Goal: Task Accomplishment & Management: Use online tool/utility

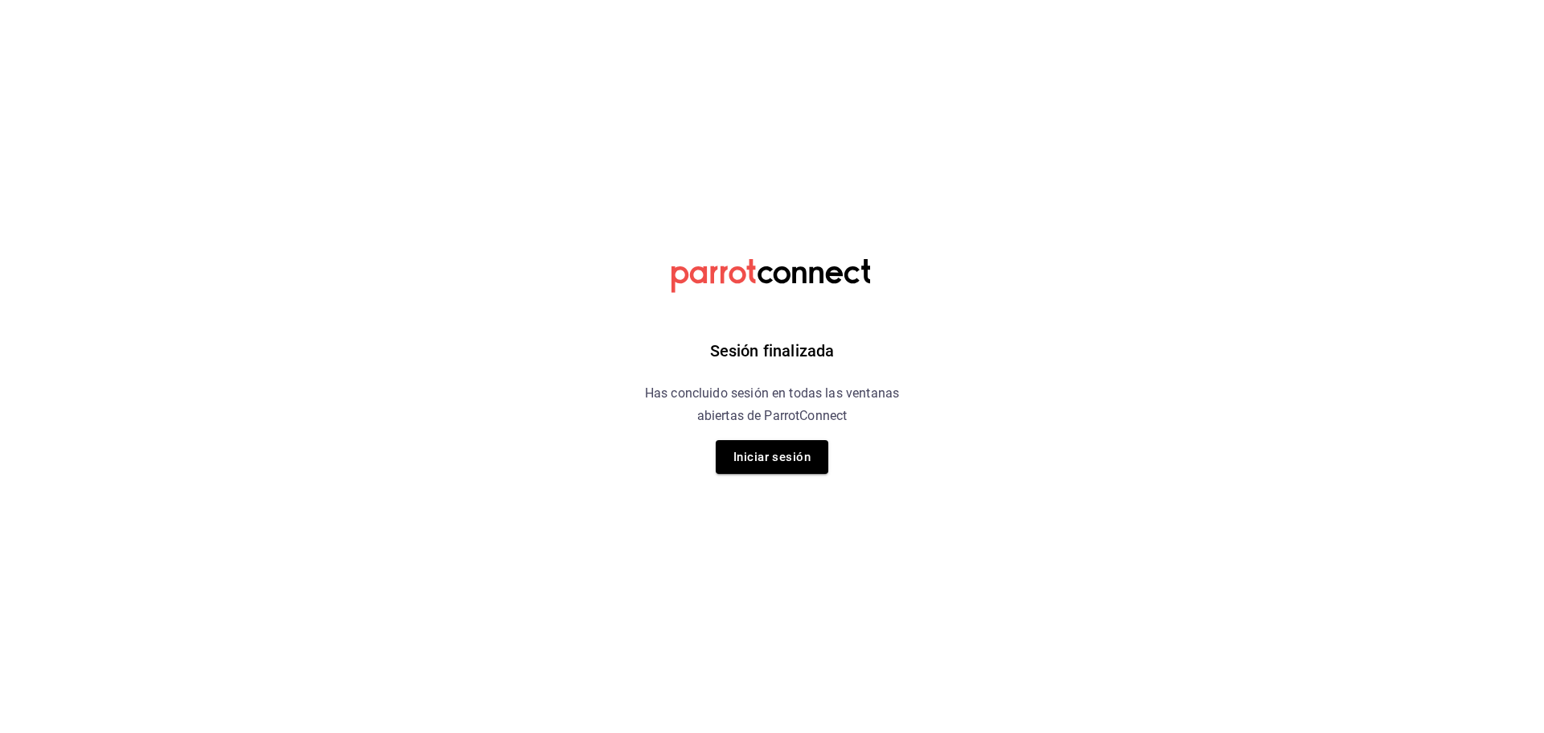
click at [770, 455] on div "Sesión finalizada Has concluido sesión en todas las ventanas abiertas de Parrot…" at bounding box center [772, 366] width 406 height 733
click at [770, 455] on button "Iniciar sesión" at bounding box center [772, 457] width 113 height 34
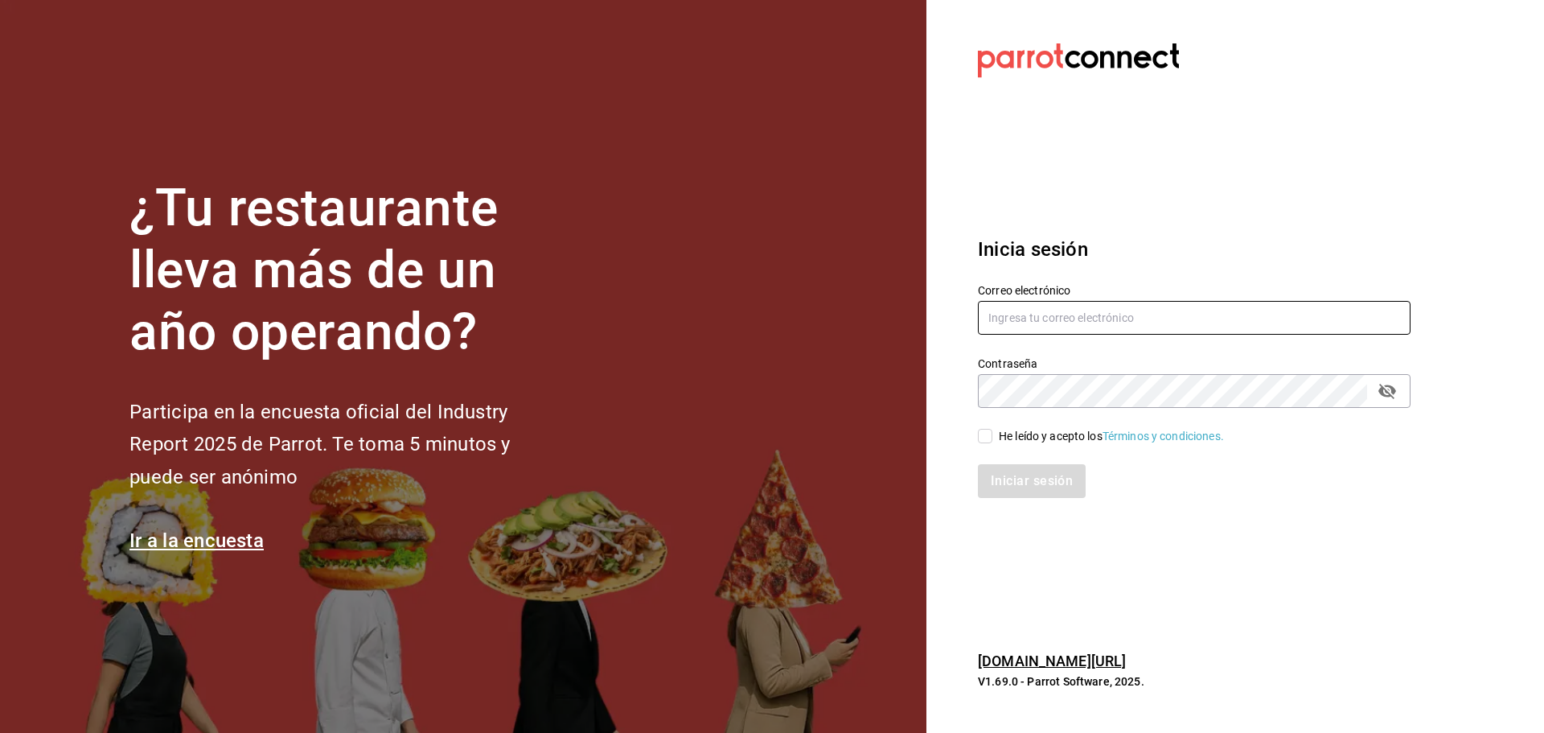
click at [770, 314] on input "text" at bounding box center [1194, 318] width 433 height 34
type input "facturaswrmx@gmail.com"
click at [770, 429] on span "He leído y acepto los Términos y condiciones." at bounding box center [1108, 436] width 232 height 17
click at [770, 429] on input "He leído y acepto los Términos y condiciones." at bounding box center [985, 436] width 14 height 14
checkbox input "true"
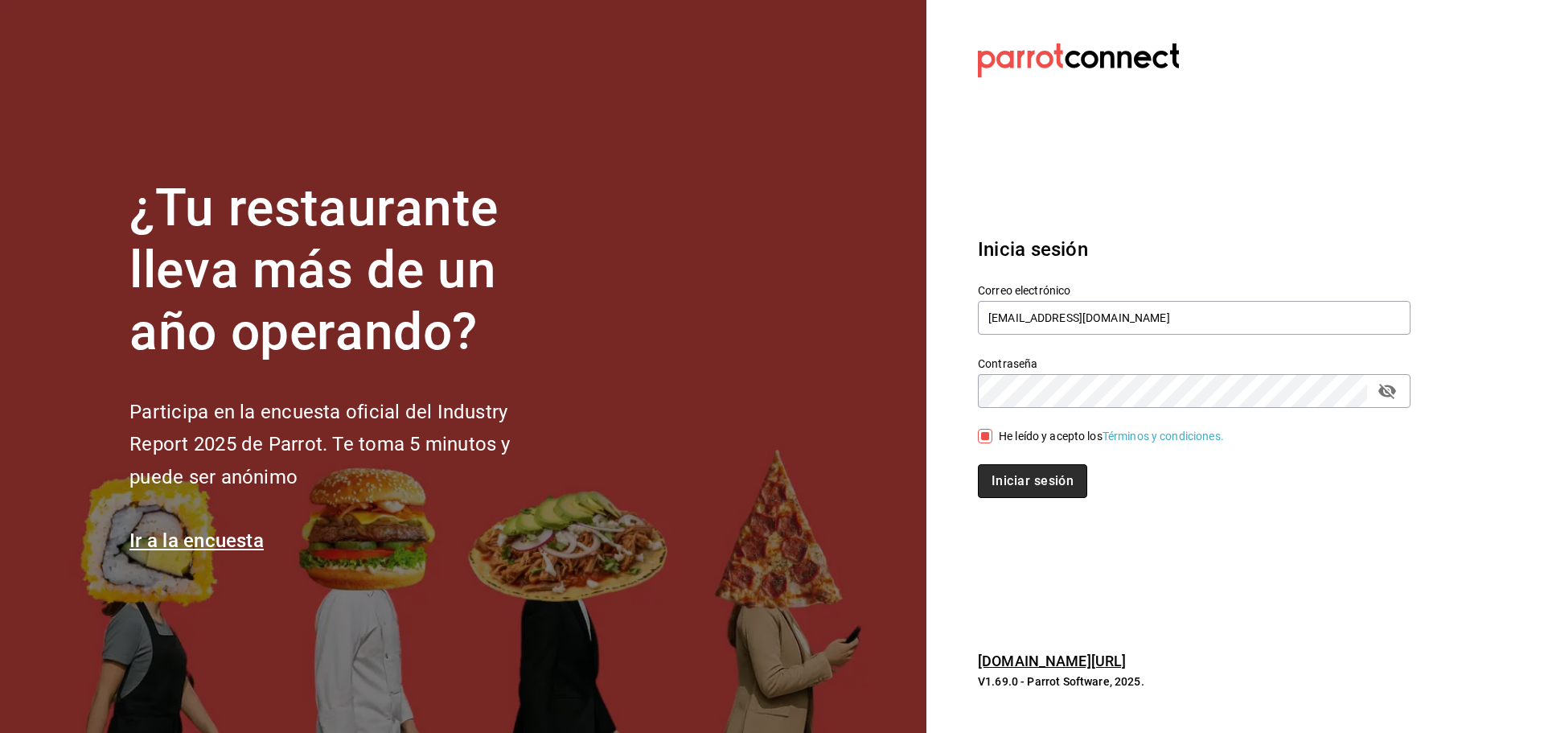
click at [770, 487] on button "Iniciar sesión" at bounding box center [1032, 481] width 109 height 34
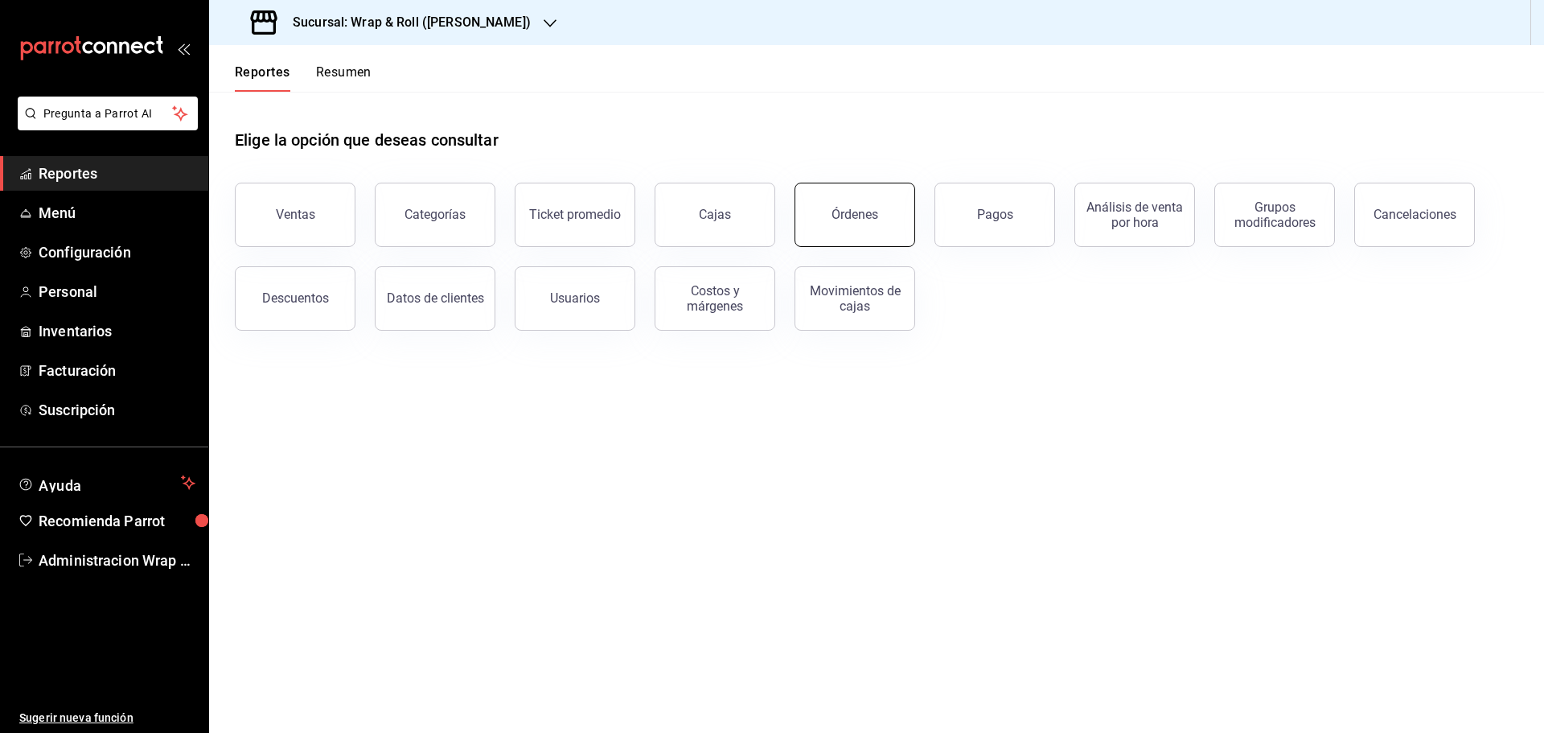
click at [813, 203] on button "Órdenes" at bounding box center [855, 215] width 121 height 64
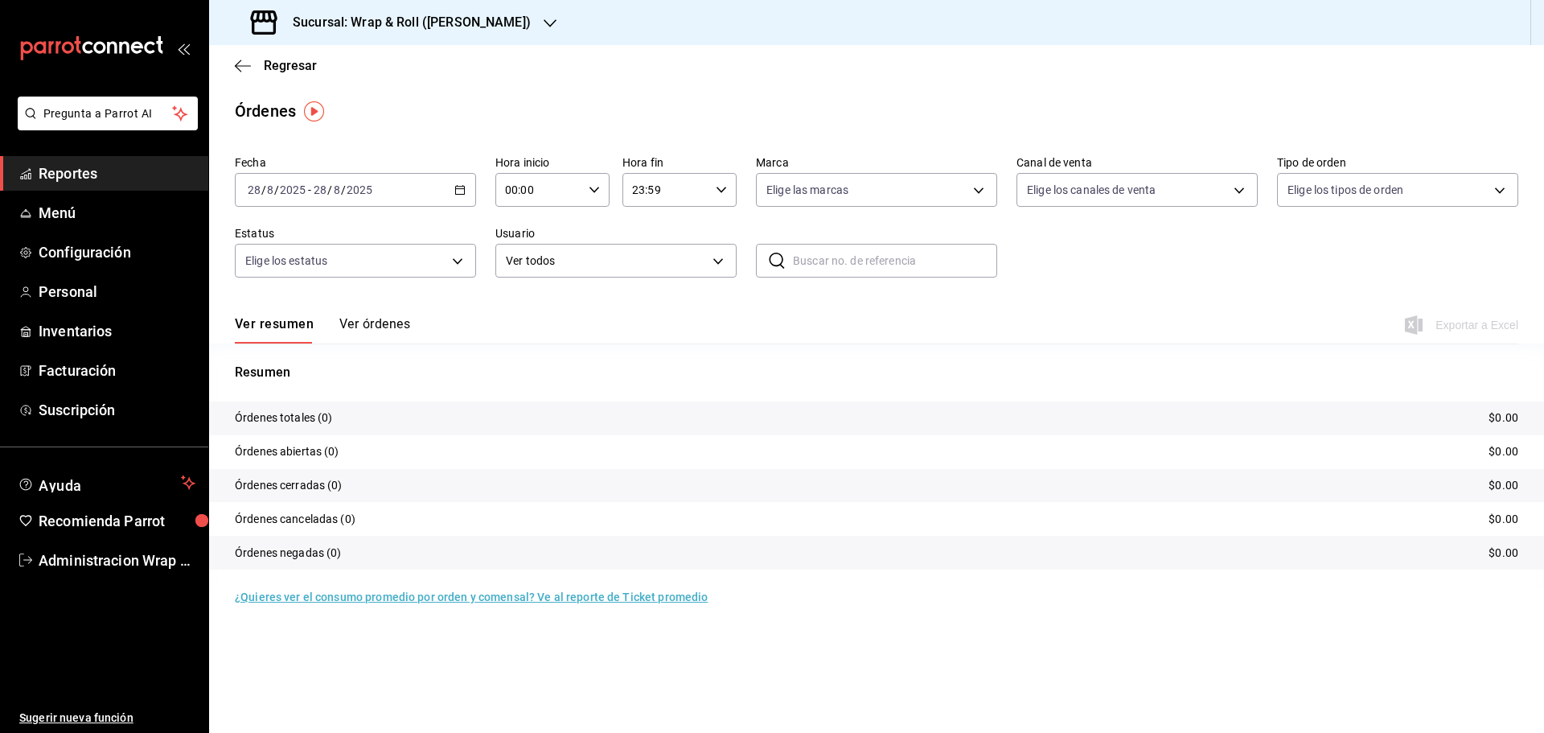
click at [544, 26] on icon "button" at bounding box center [550, 23] width 13 height 13
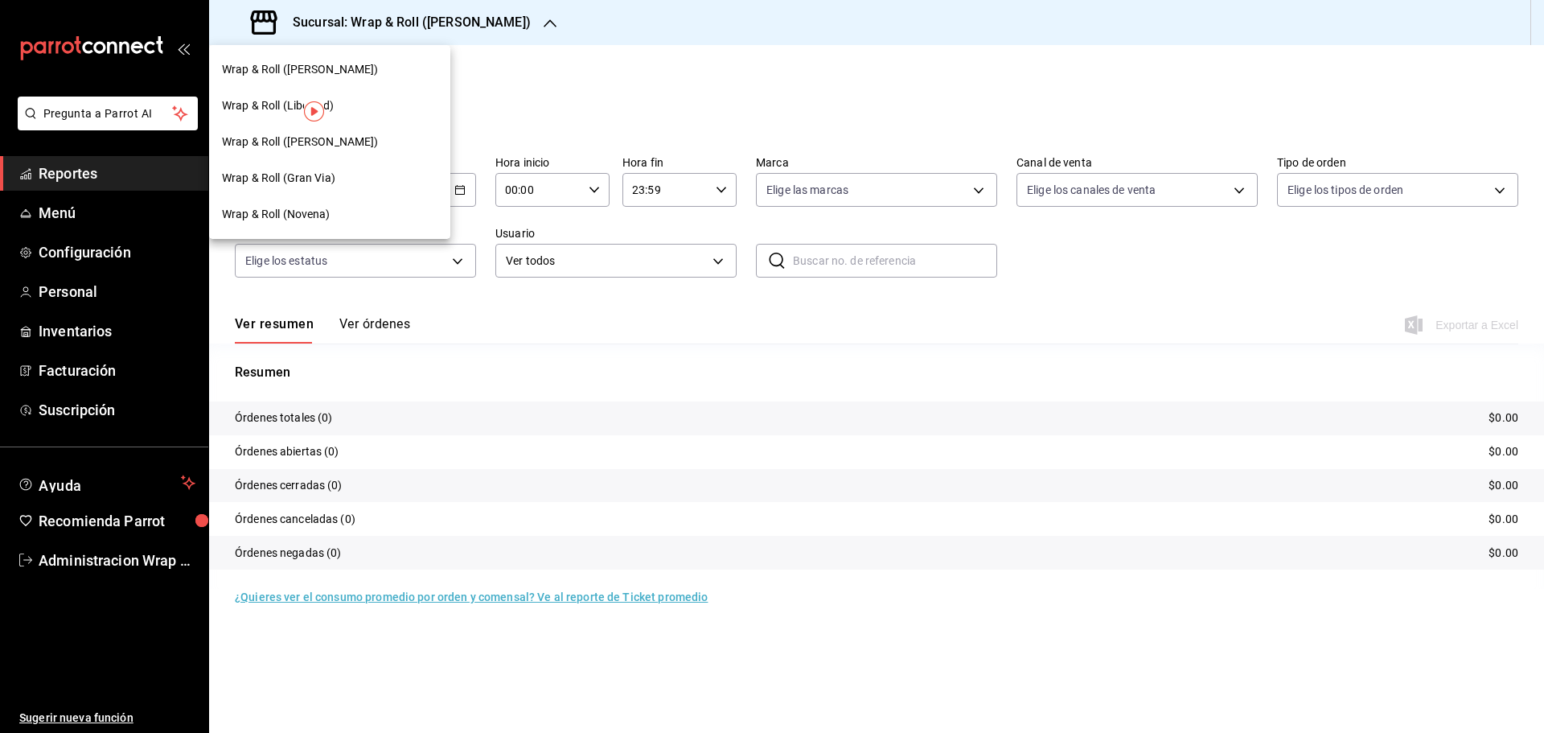
click at [324, 220] on span "Wrap & Roll (Novena)" at bounding box center [276, 214] width 109 height 17
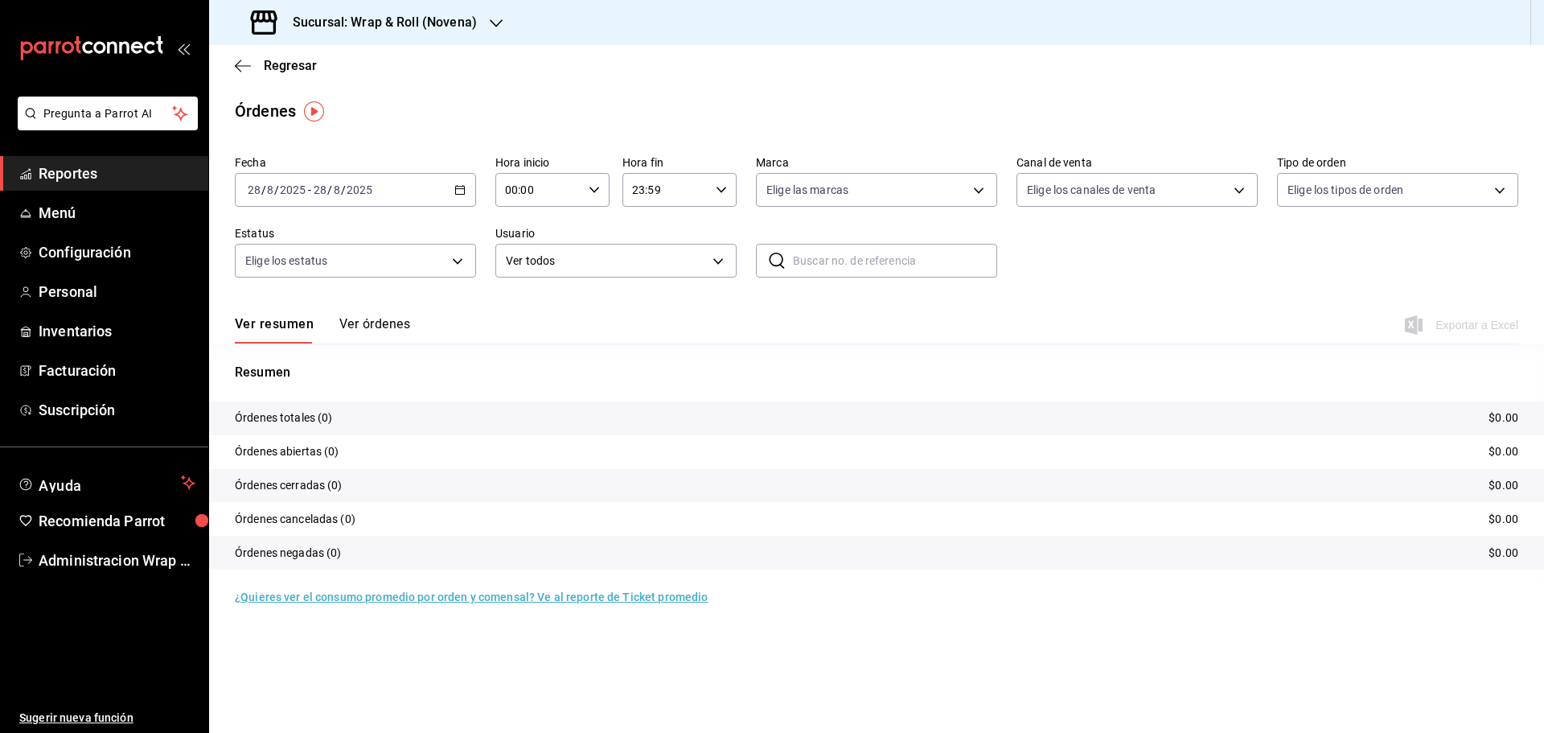
click at [450, 188] on div "[DATE] [DATE] - [DATE] [DATE]" at bounding box center [355, 190] width 241 height 34
click at [286, 278] on span "Ayer" at bounding box center [310, 274] width 125 height 17
click at [1480, 322] on span "Exportar a Excel" at bounding box center [1463, 324] width 110 height 19
click at [492, 23] on icon "button" at bounding box center [496, 23] width 13 height 8
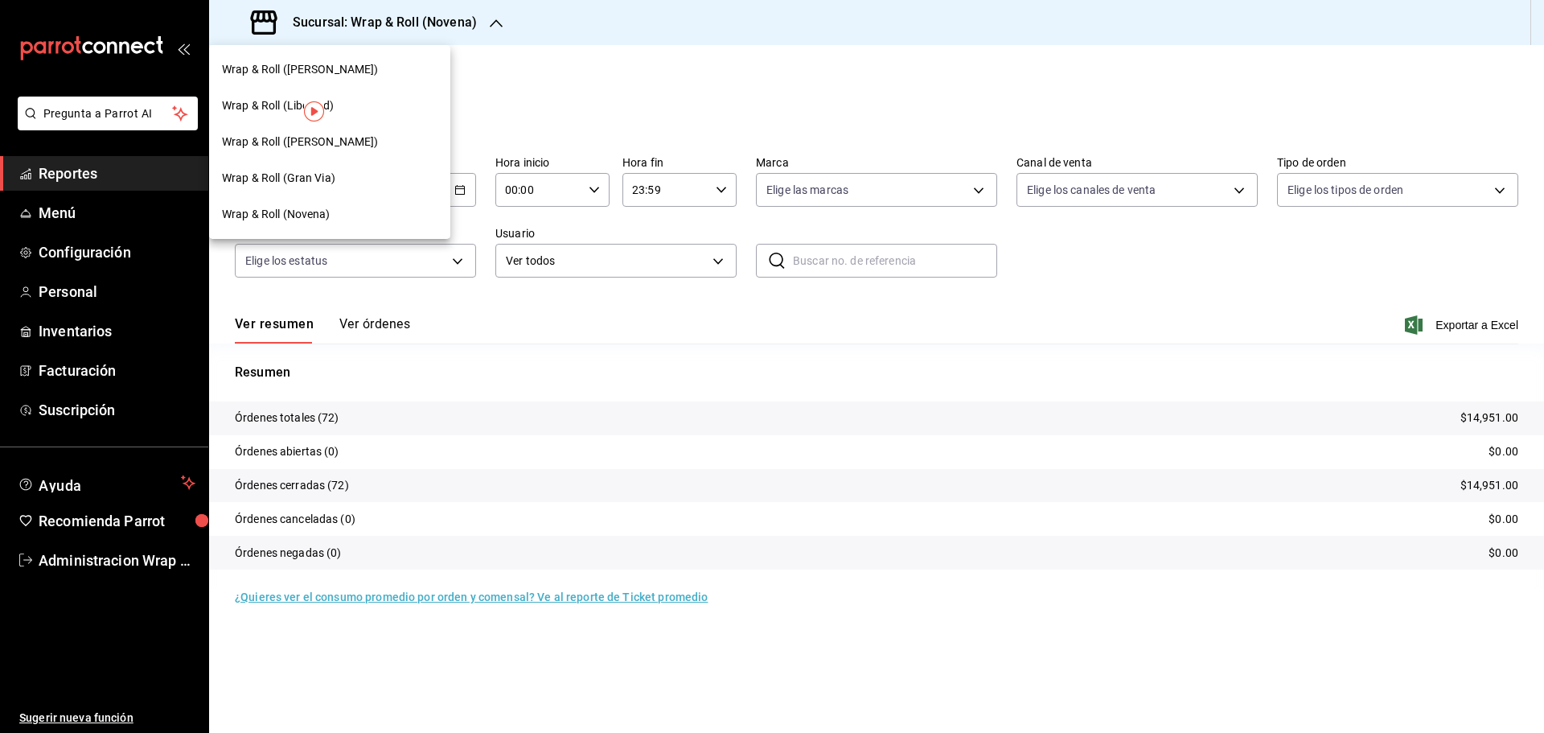
click at [341, 144] on span "Wrap & Roll ([PERSON_NAME])" at bounding box center [300, 141] width 157 height 17
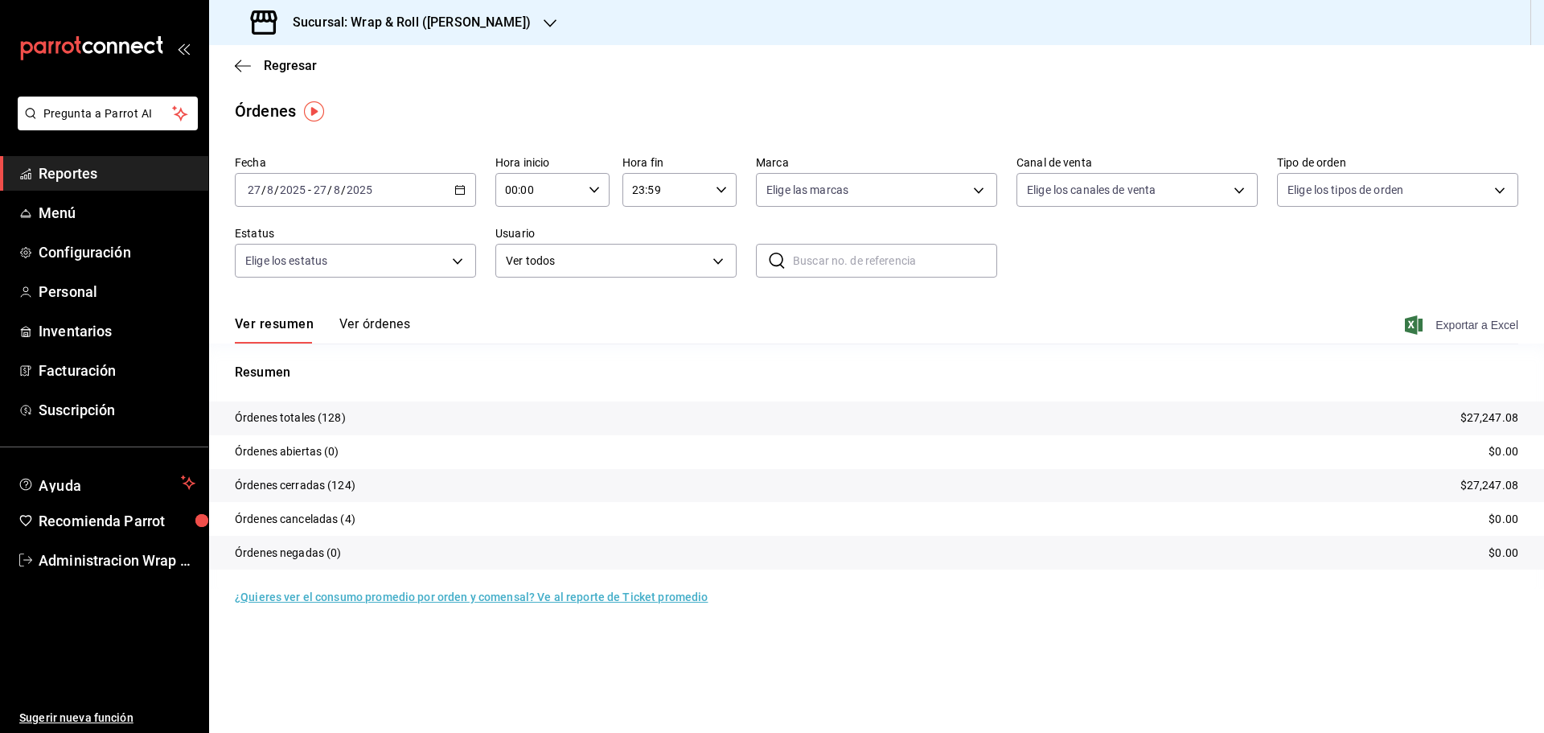
click at [1471, 325] on span "Exportar a Excel" at bounding box center [1463, 324] width 110 height 19
click at [523, 30] on div "Sucursal: Wrap & Roll ([PERSON_NAME])" at bounding box center [392, 22] width 341 height 45
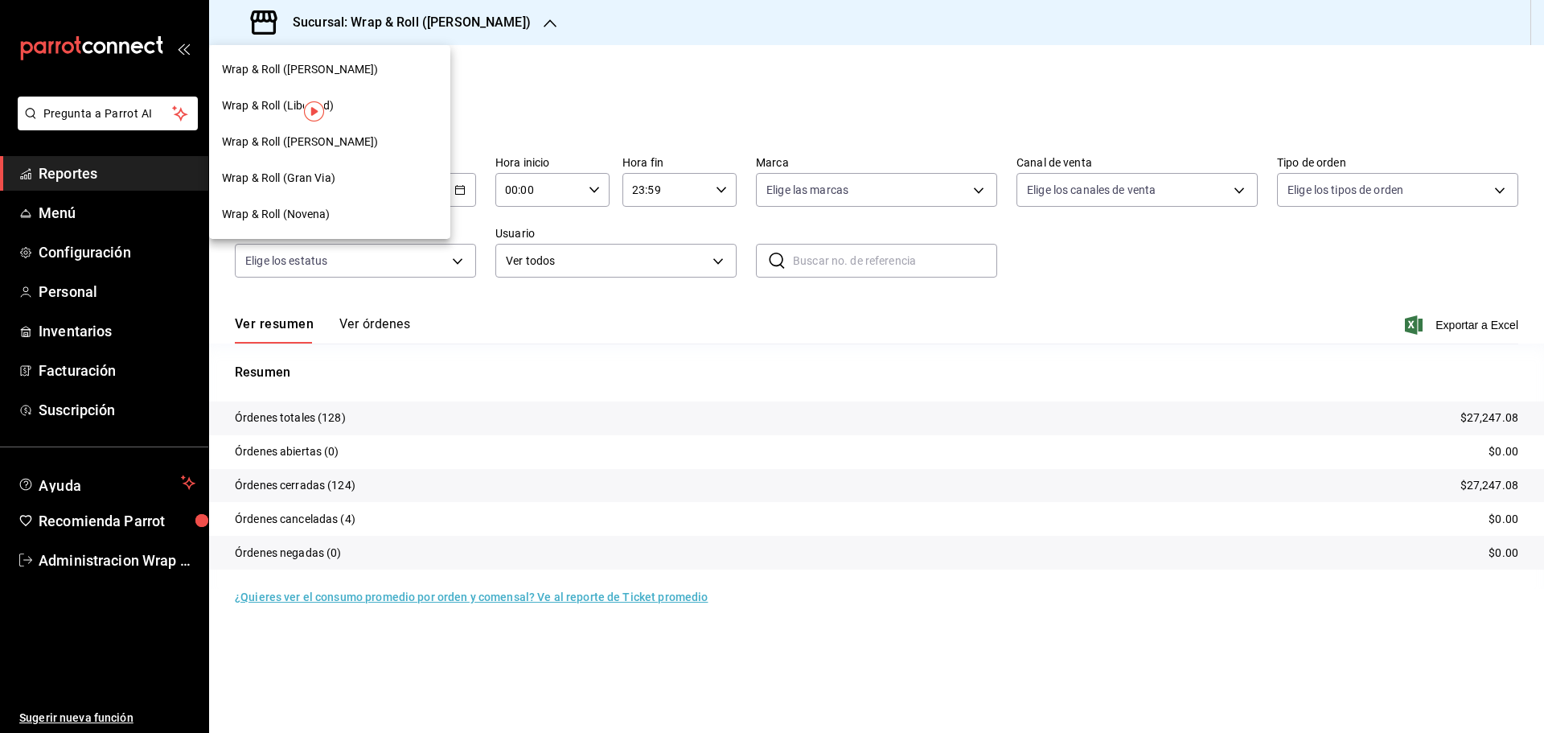
click at [269, 175] on span "Wrap & Roll (Gran Via)" at bounding box center [278, 178] width 113 height 17
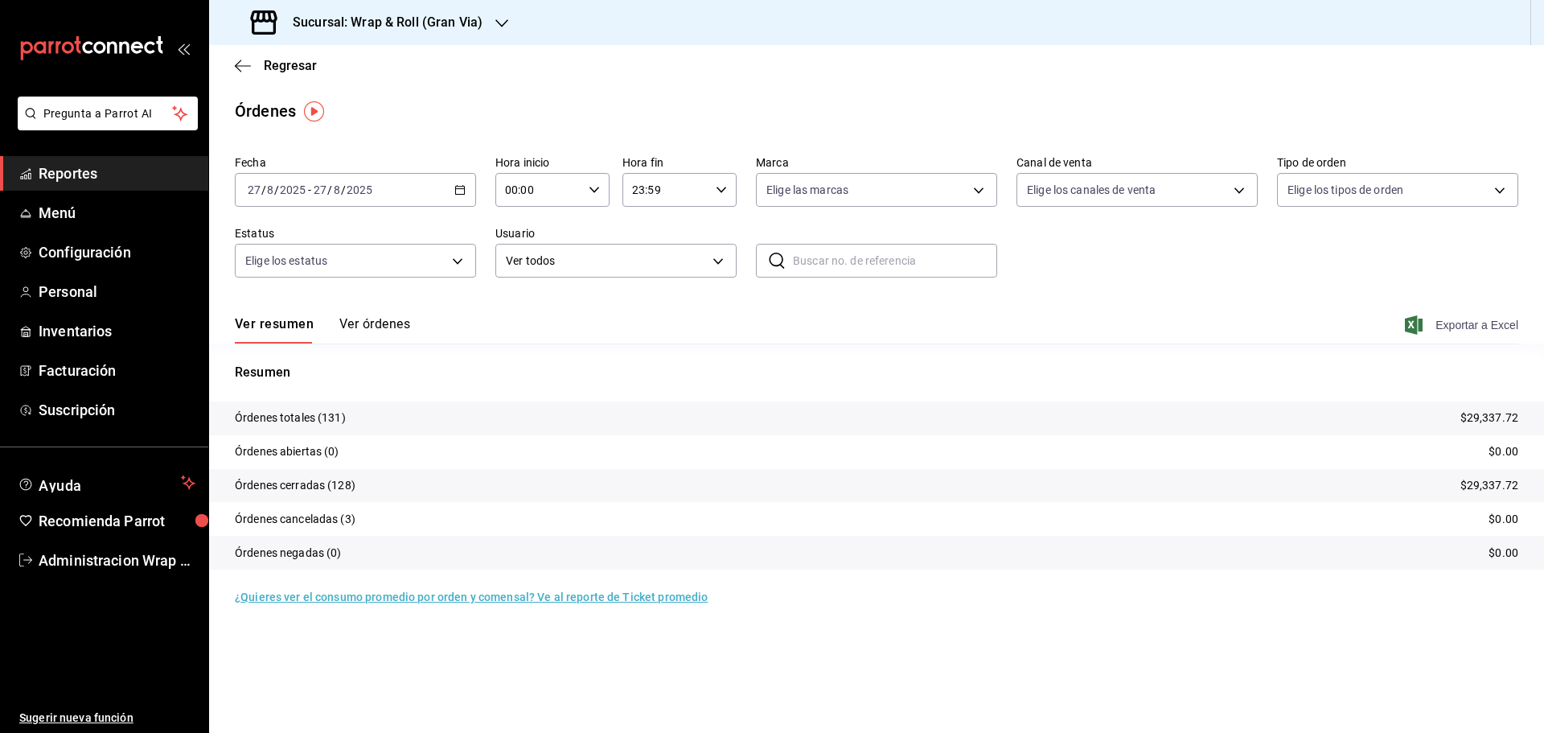
click at [1493, 326] on span "Exportar a Excel" at bounding box center [1463, 324] width 110 height 19
click at [499, 23] on icon "button" at bounding box center [501, 23] width 13 height 13
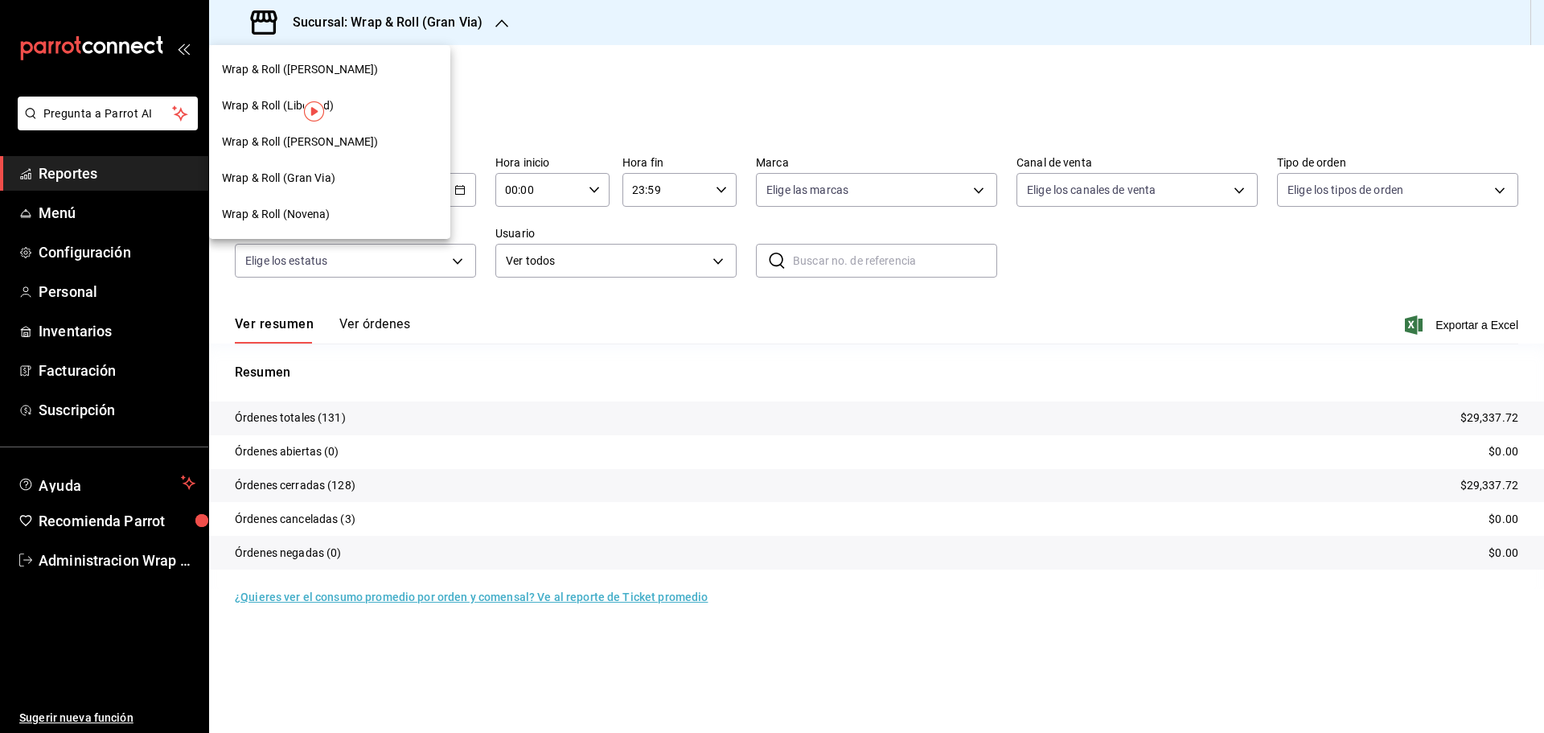
click at [379, 64] on div "Wrap & Roll ([PERSON_NAME])" at bounding box center [330, 69] width 216 height 17
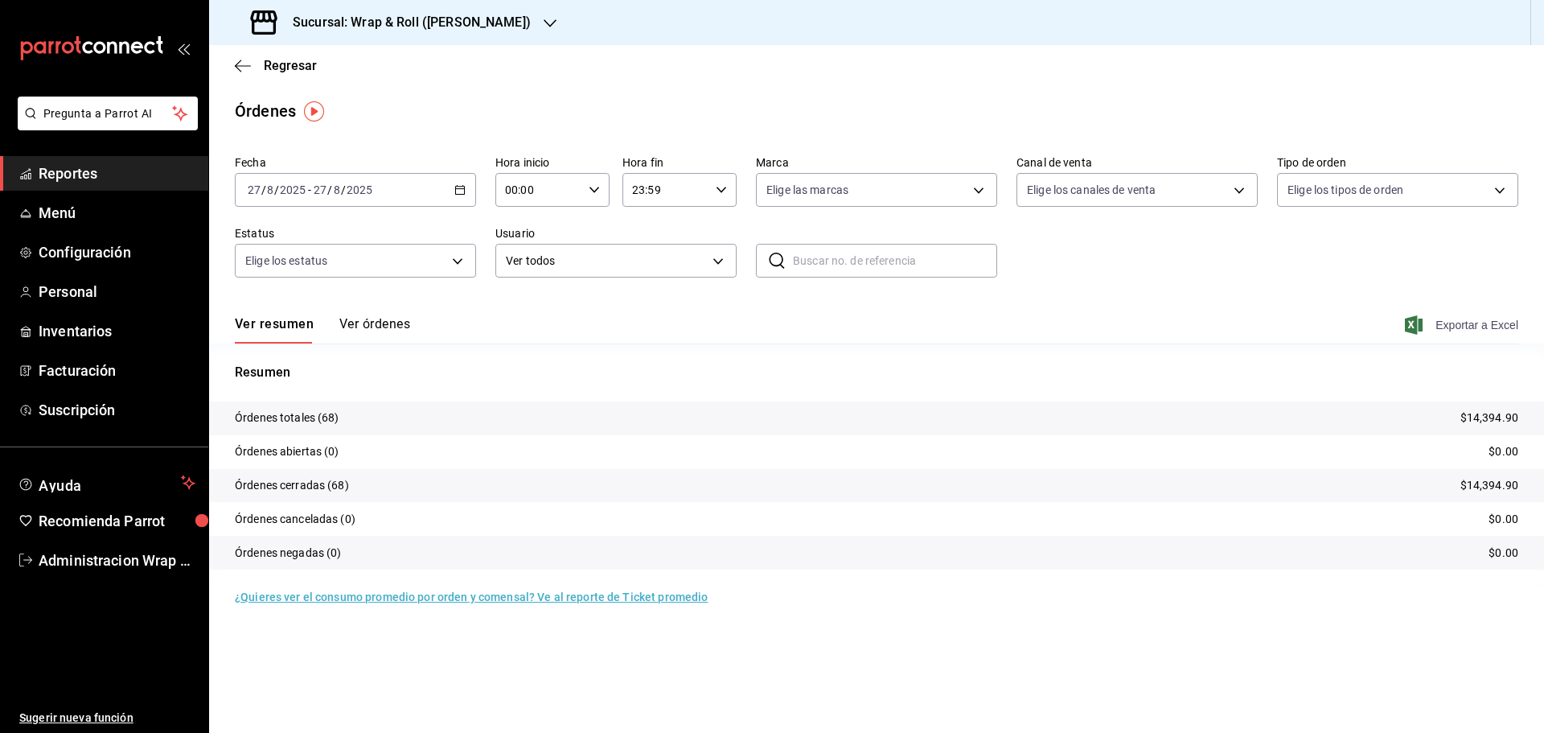
click at [1497, 325] on span "Exportar a Excel" at bounding box center [1463, 324] width 110 height 19
